Goal: Task Accomplishment & Management: Manage account settings

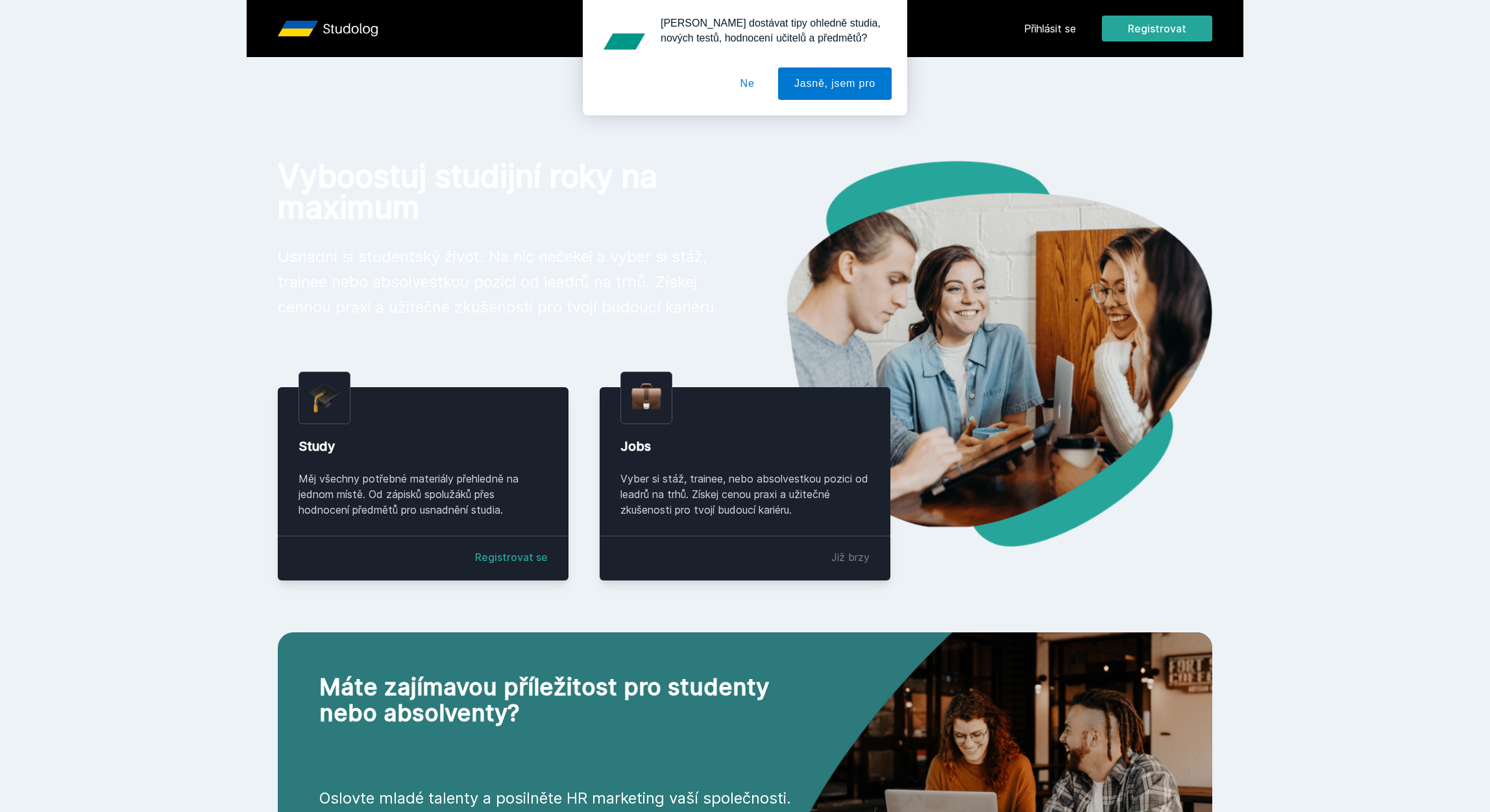
click at [738, 77] on button "Ne" at bounding box center [747, 83] width 47 height 32
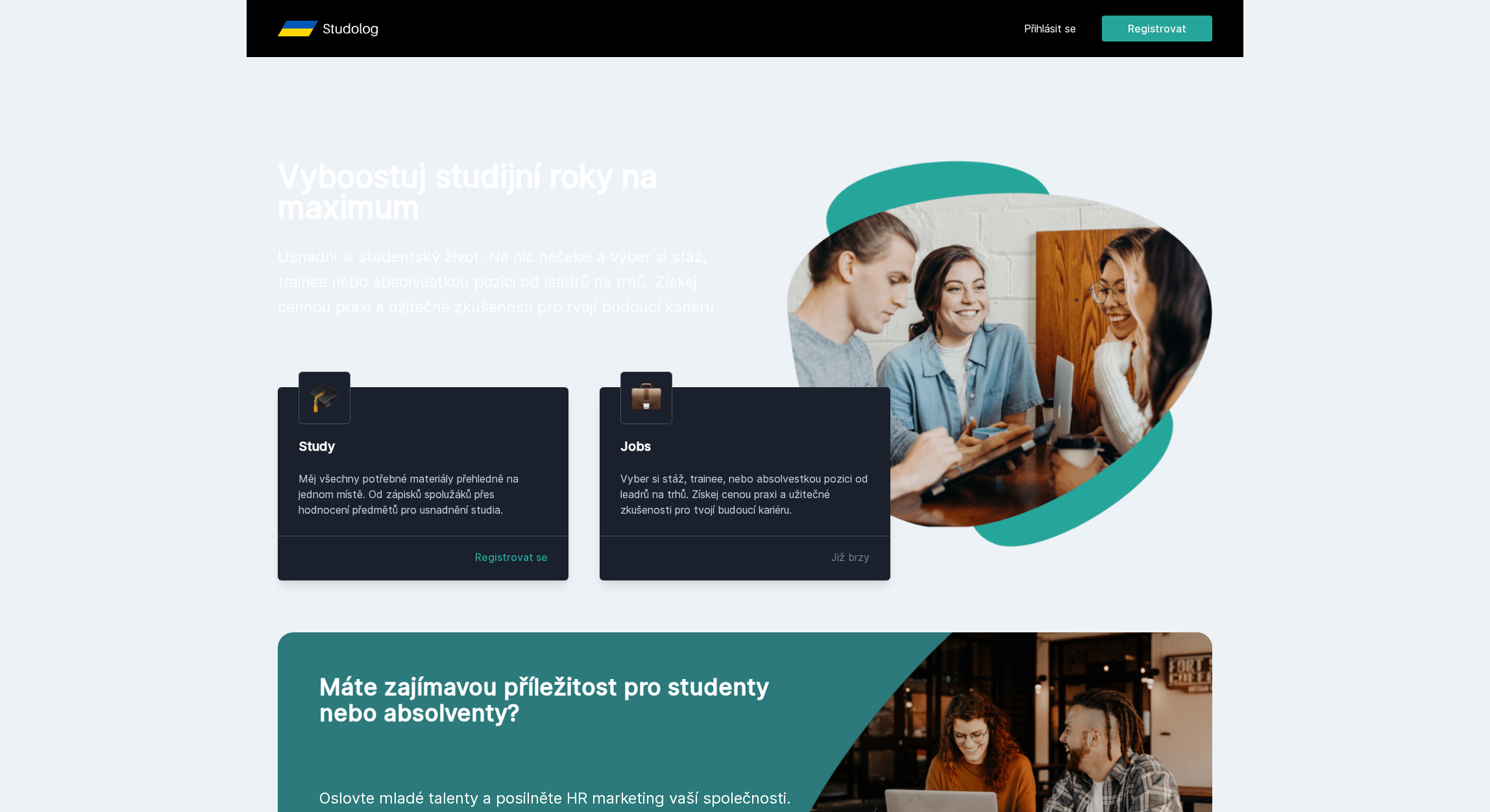
click at [1039, 37] on div "Přihlásit se Registrovat" at bounding box center [1118, 29] width 188 height 26
click at [1040, 30] on link "Přihlásit se" at bounding box center [1050, 29] width 52 height 16
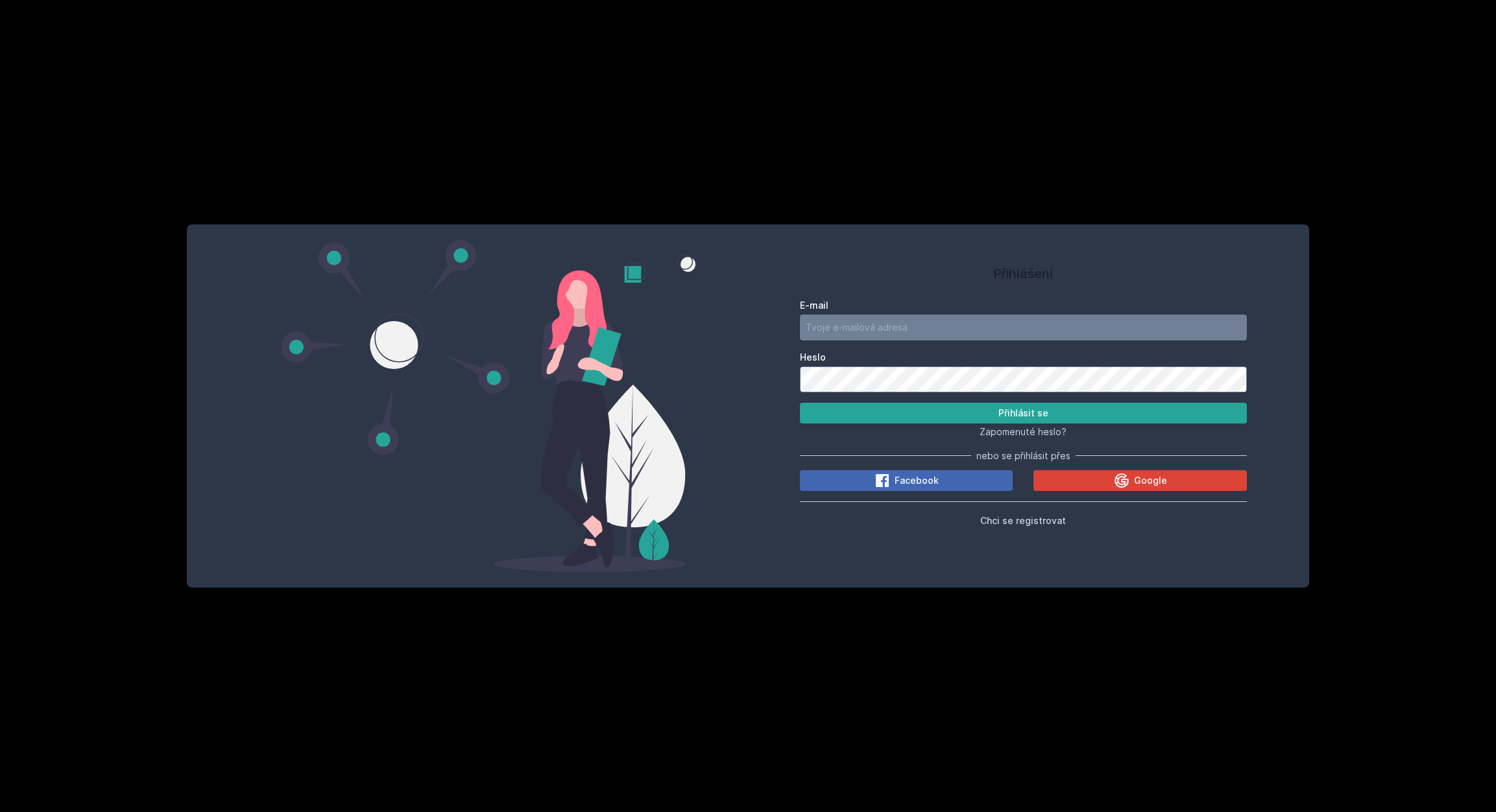
click at [967, 332] on input "E-mail" at bounding box center [1023, 327] width 447 height 26
type input "jozef.kolibar3@gmail.com"
click at [971, 415] on button "Přihlásit se" at bounding box center [1023, 413] width 447 height 21
click at [830, 416] on button "Přihlásit se" at bounding box center [1023, 413] width 447 height 21
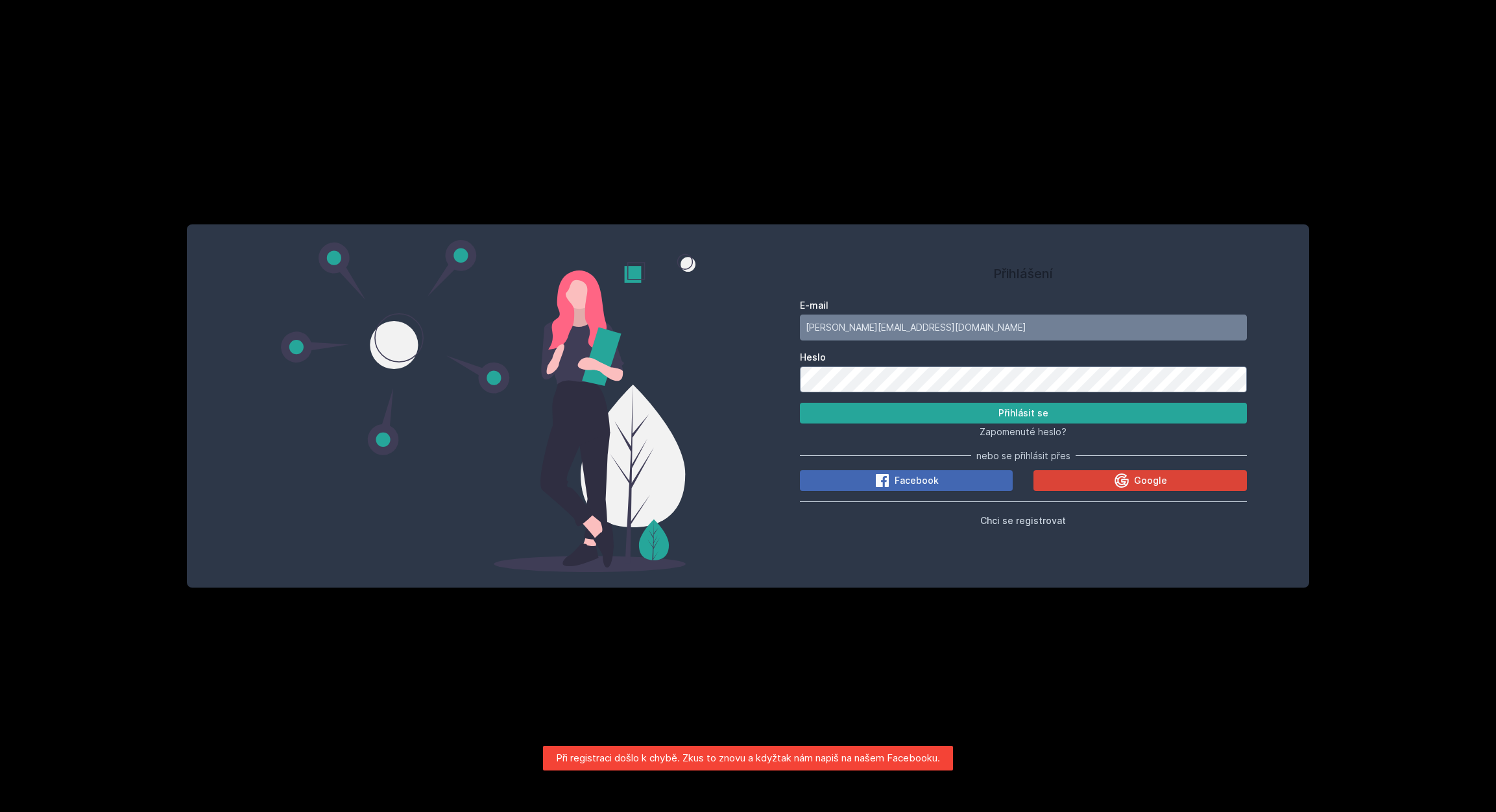
drag, startPoint x: 724, startPoint y: 187, endPoint x: 455, endPoint y: 159, distance: 270.5
click at [709, 187] on div "Přihlášení E-mail jozef.kolibar3@gmail.com Heslo Přihlásit se Zapomenuté heslo?…" at bounding box center [748, 406] width 1496 height 812
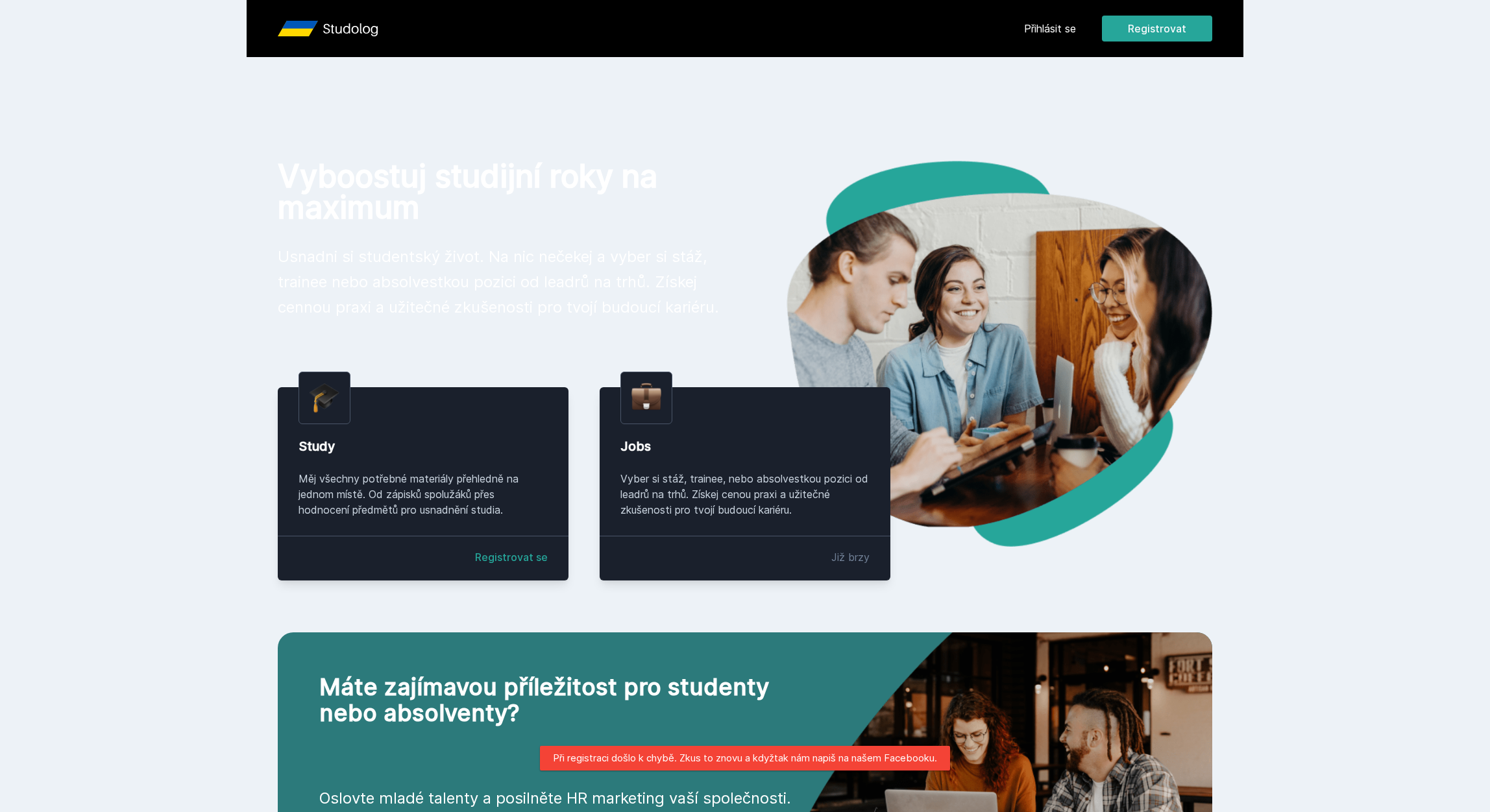
click at [1042, 27] on link "Přihlásit se" at bounding box center [1050, 29] width 52 height 16
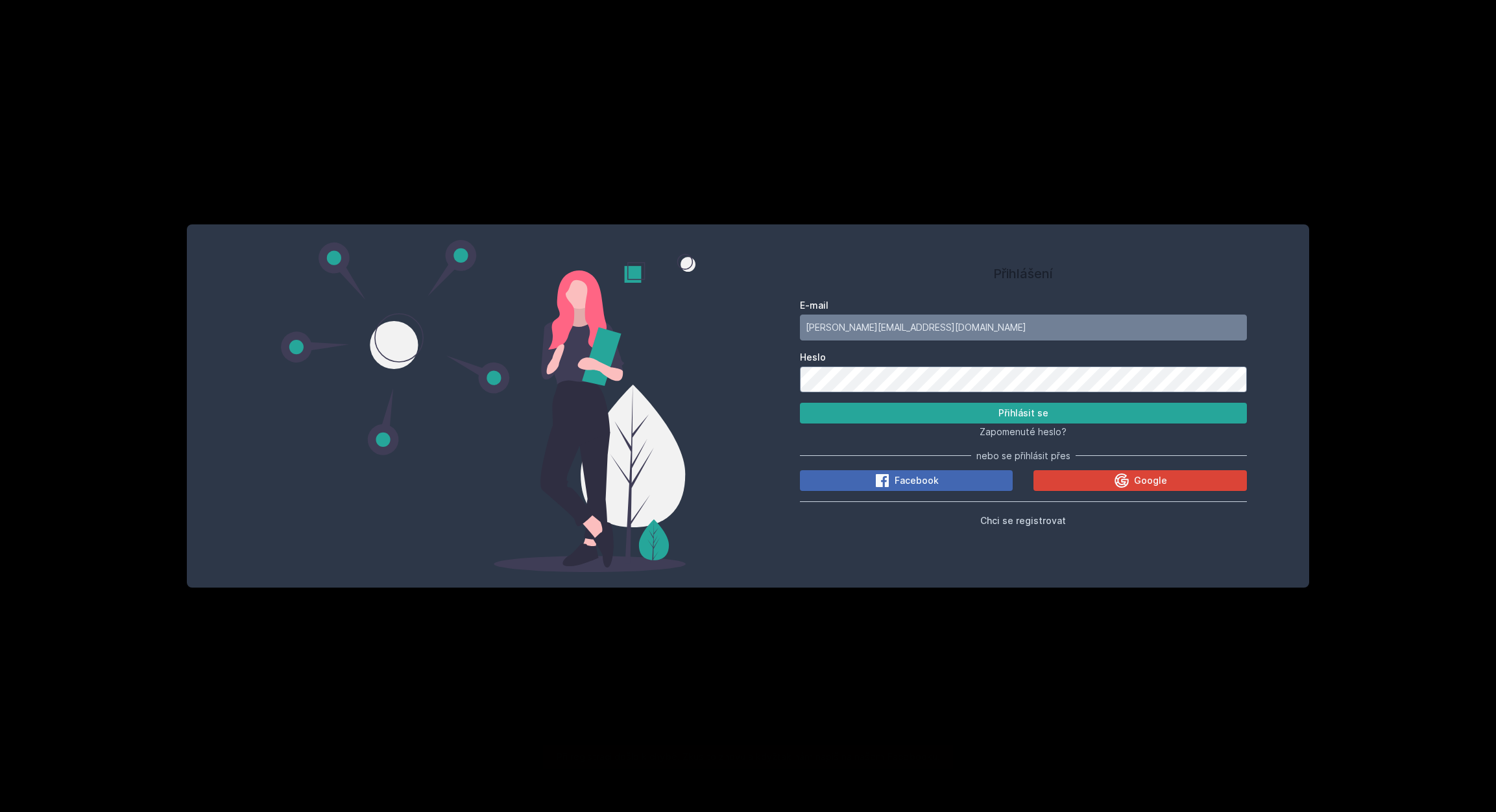
type input "jozef.kolibar3@gmail.com"
click at [874, 413] on button "Přihlásit se" at bounding box center [1023, 413] width 447 height 21
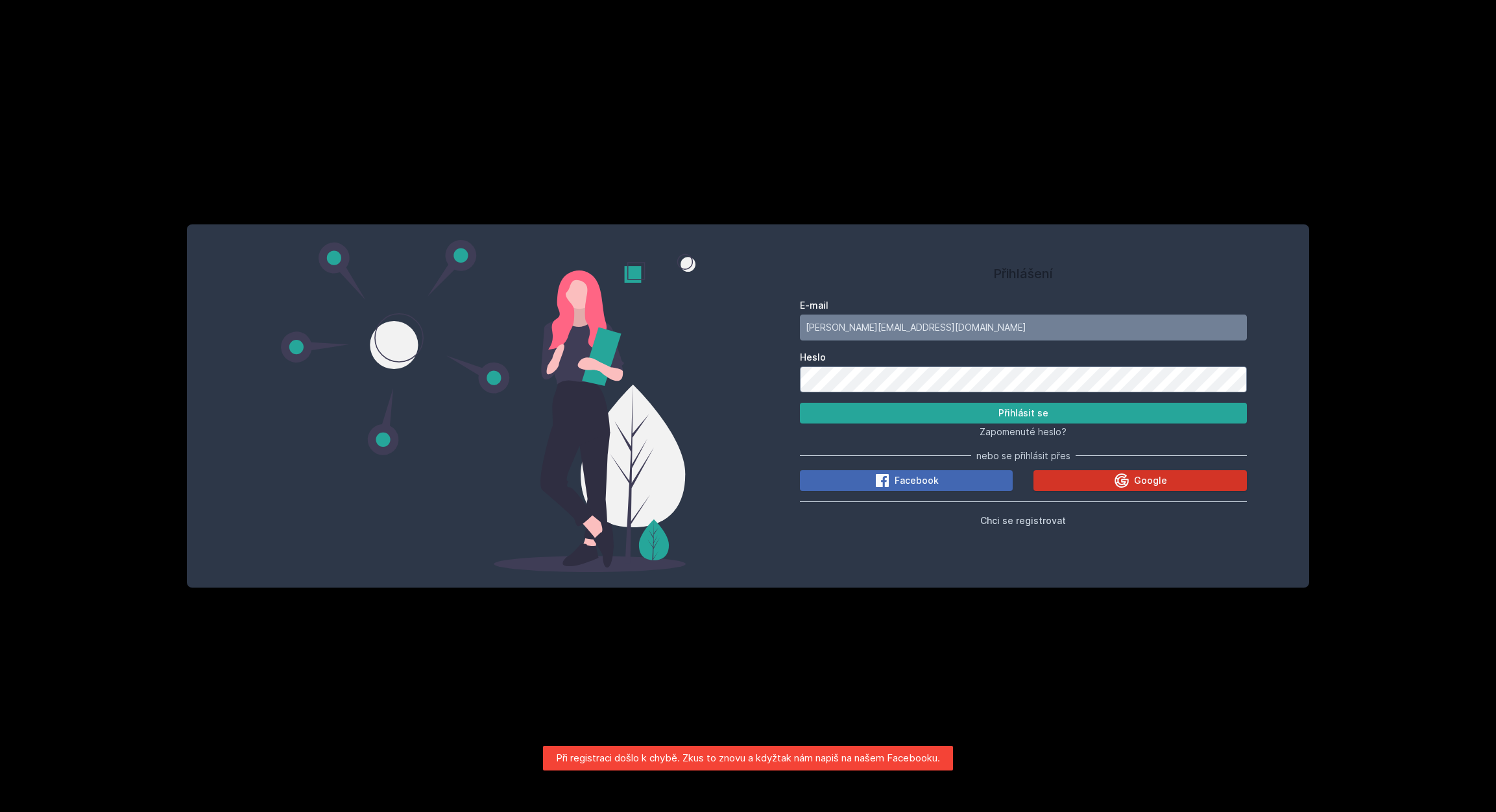
click at [1103, 474] on button "Google" at bounding box center [1140, 480] width 212 height 21
type input "jozef.kolibar3@gmail.com"
click at [910, 406] on button "Přihlásit se" at bounding box center [1023, 413] width 447 height 21
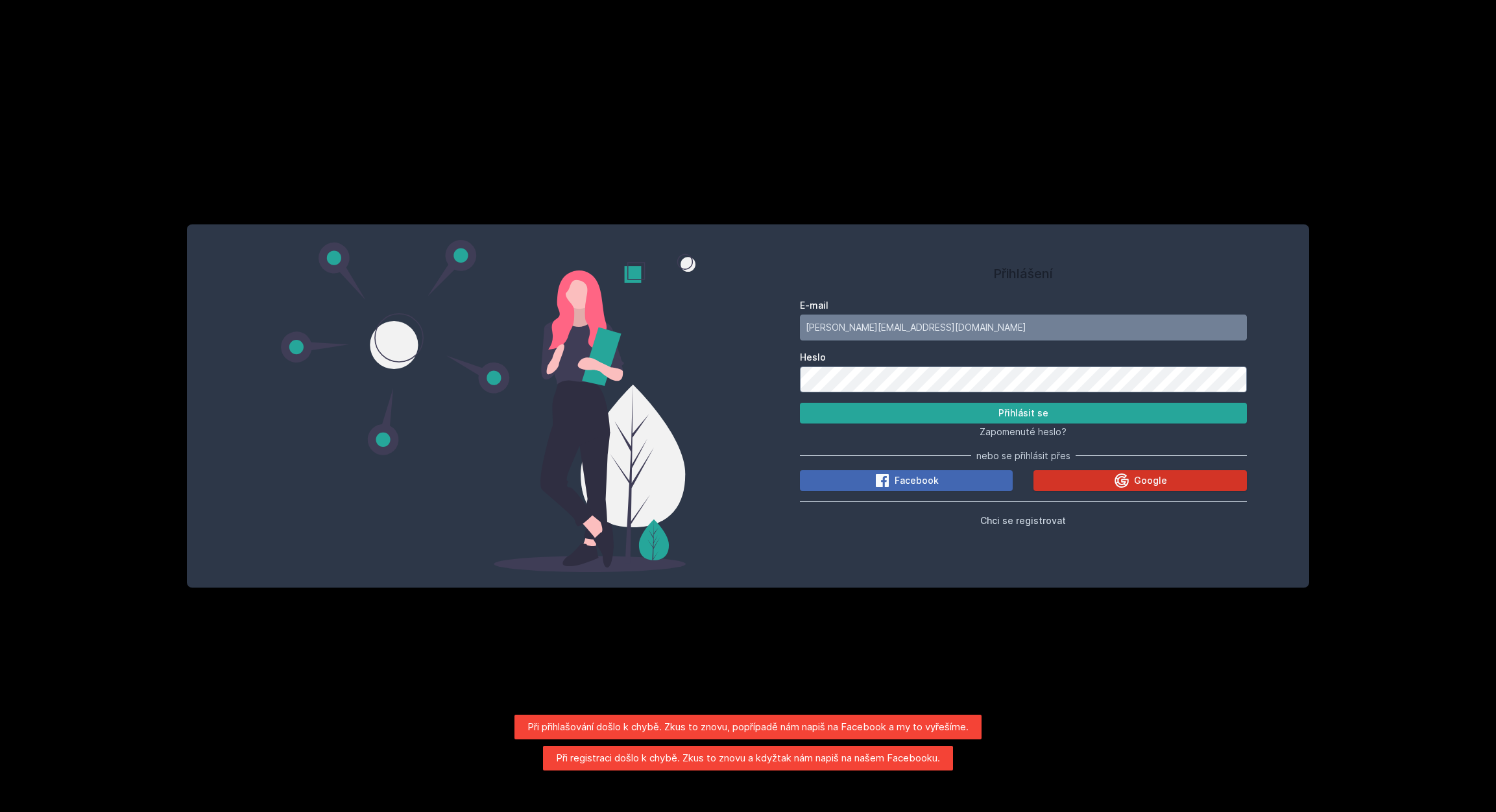
click at [1149, 487] on span "Google" at bounding box center [1150, 480] width 33 height 13
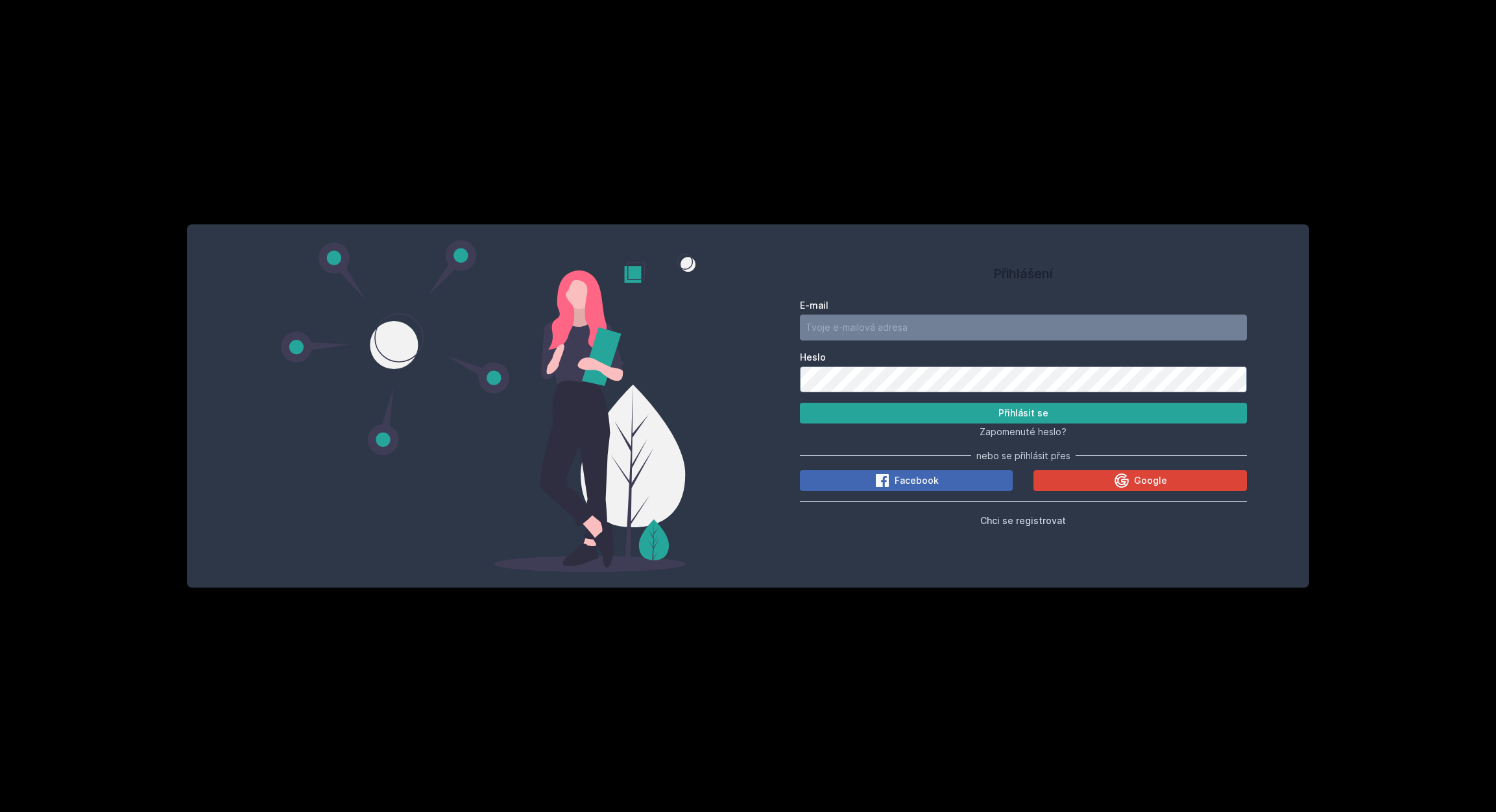
drag, startPoint x: 546, startPoint y: 762, endPoint x: 948, endPoint y: 744, distance: 402.4
click at [948, 744] on body "Přihlášení E-mail Heslo Přihlásit se Zapomenuté heslo? nebo se přihlásit přes F…" at bounding box center [748, 406] width 1496 height 812
click at [913, 688] on div "Přihlášení E-mail Heslo Přihlásit se Zapomenuté heslo? nebo se přihlásit přes F…" at bounding box center [748, 406] width 1496 height 812
click at [1102, 483] on button "Google" at bounding box center [1140, 480] width 212 height 21
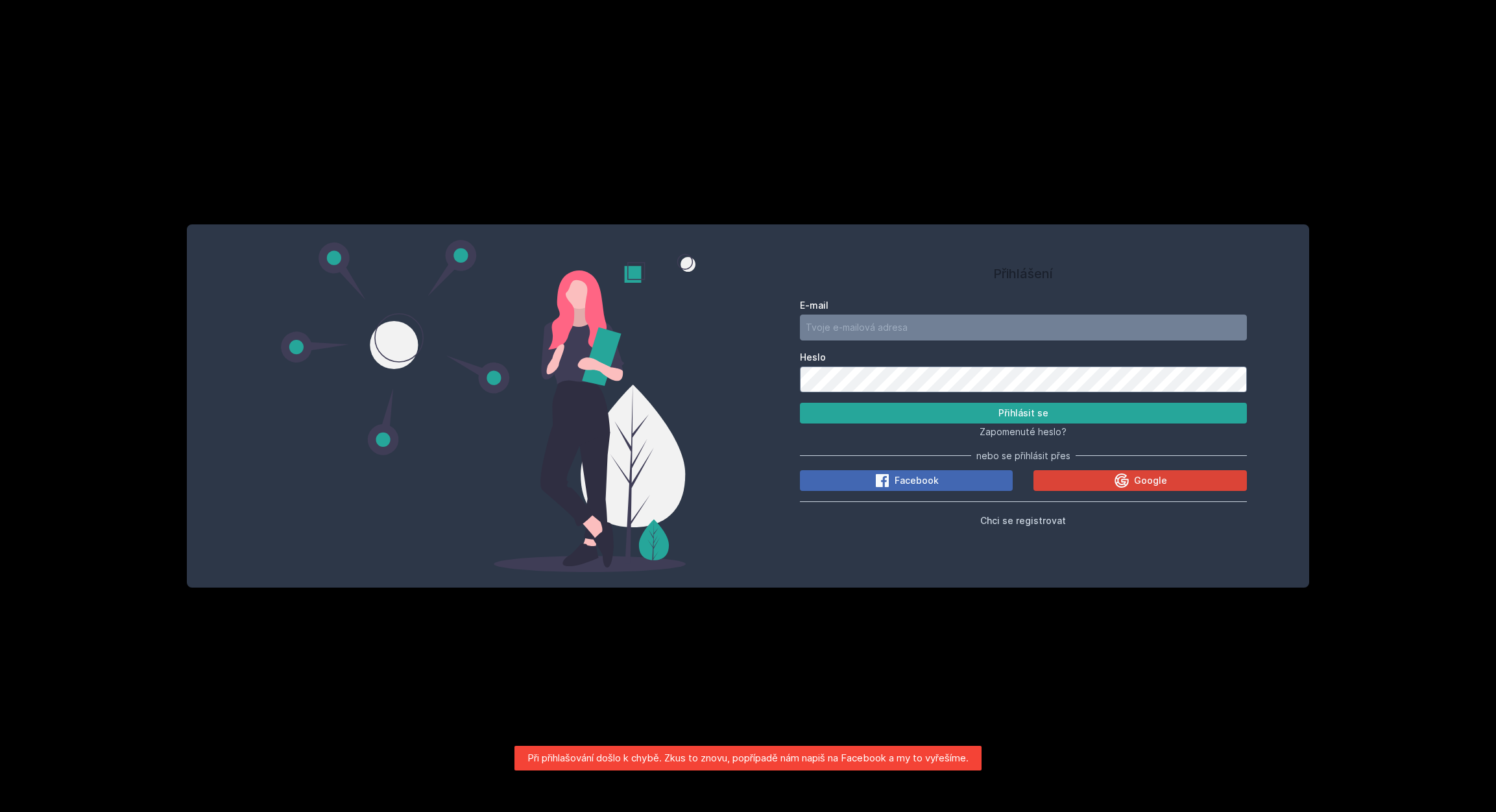
click at [594, 543] on div at bounding box center [488, 406] width 520 height 332
click at [342, 77] on div "Přihlášení E-mail Heslo Přihlásit se Zapomenuté heslo? nebo se přihlásit přes F…" at bounding box center [748, 406] width 1496 height 812
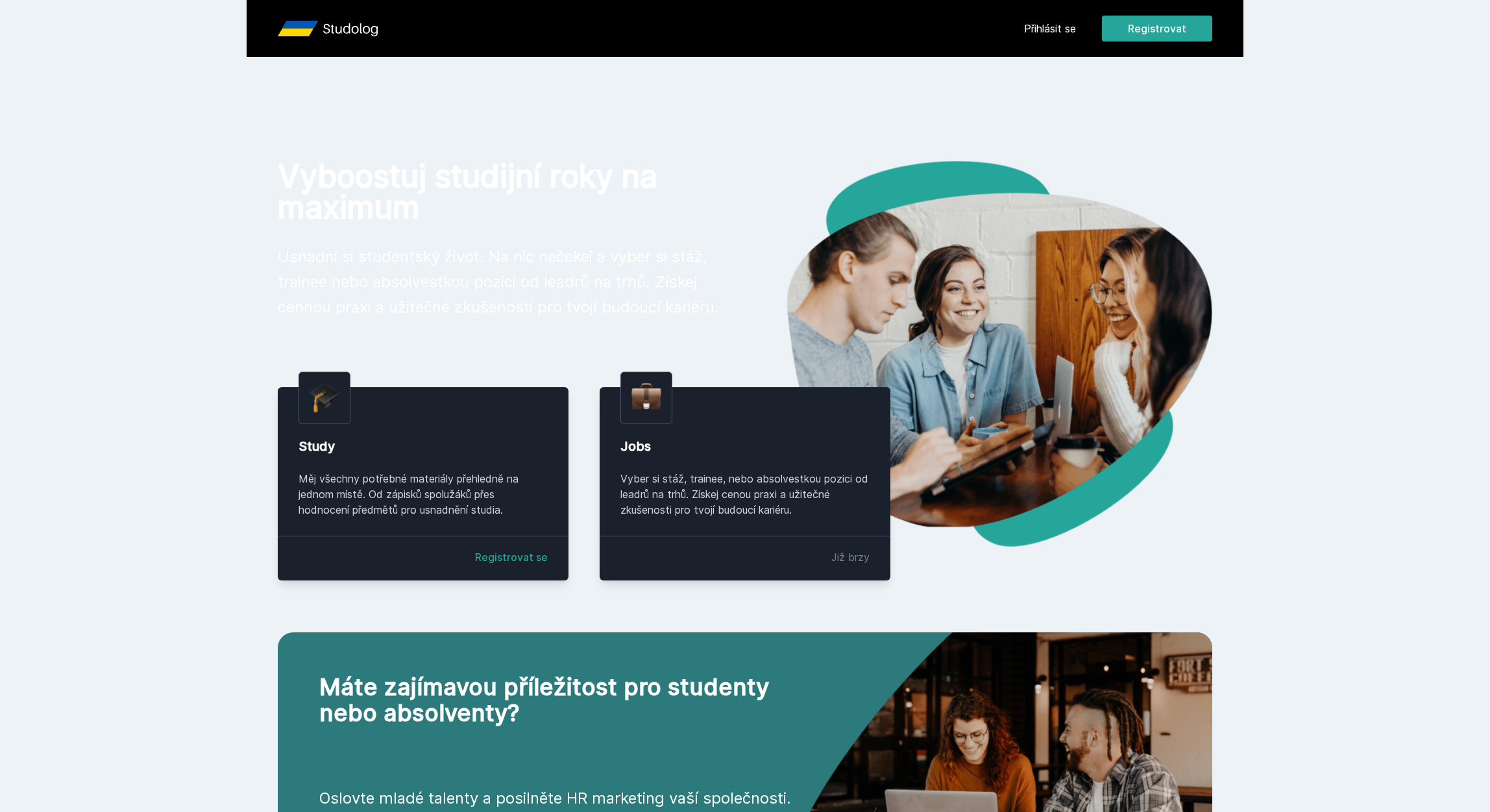
scroll to position [173, 0]
